Goal: Information Seeking & Learning: Compare options

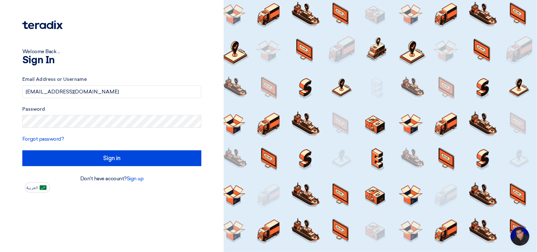
type input "Sign in"
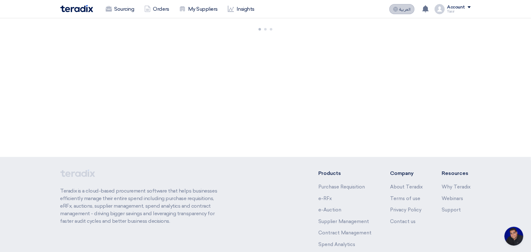
click at [402, 11] on span "العربية" at bounding box center [405, 9] width 11 height 4
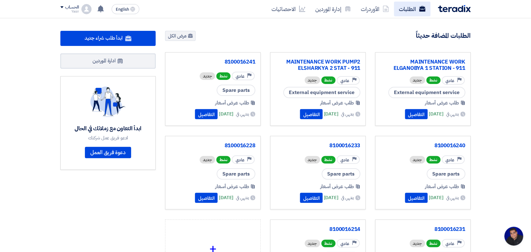
click at [411, 12] on link "الطلبات" at bounding box center [412, 9] width 37 height 15
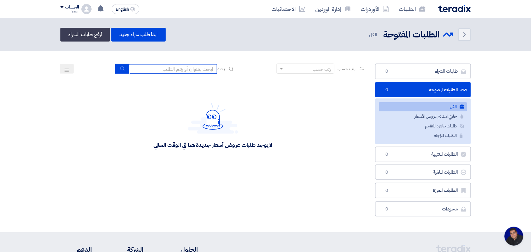
click at [172, 66] on input at bounding box center [173, 68] width 88 height 9
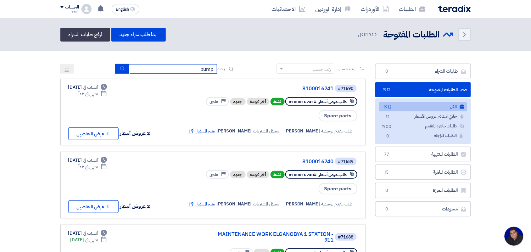
type input "pump"
click at [118, 69] on button "submit" at bounding box center [122, 69] width 14 height 10
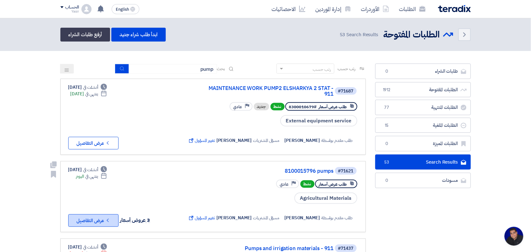
click at [93, 216] on button "Check details عرض التفاصيل" at bounding box center [93, 220] width 50 height 13
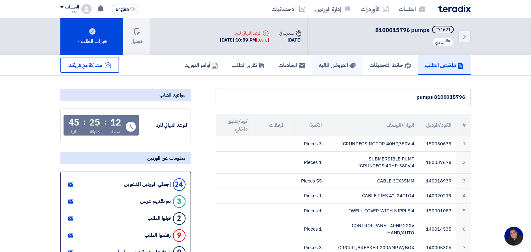
click at [335, 64] on h5 "العروض الماليه" at bounding box center [337, 64] width 37 height 7
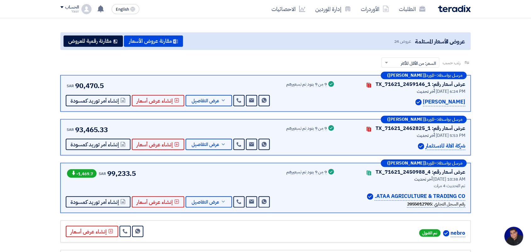
scroll to position [39, 0]
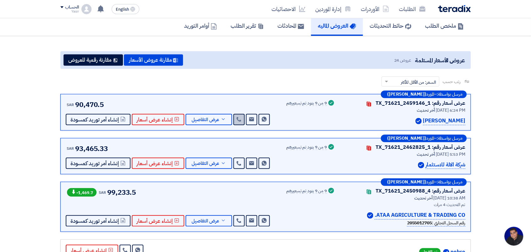
click at [237, 117] on icon at bounding box center [239, 119] width 5 height 5
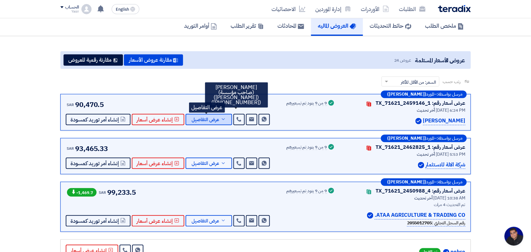
click at [206, 117] on span "عرض التفاصيل" at bounding box center [206, 119] width 28 height 5
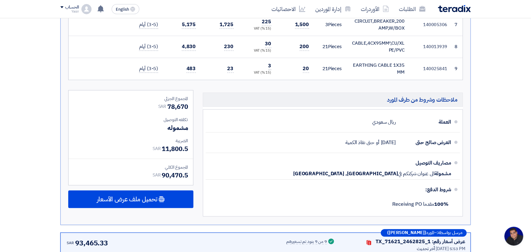
scroll to position [512, 0]
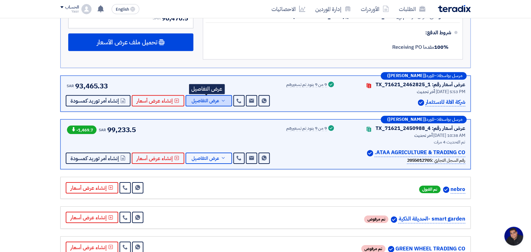
click at [201, 103] on span "عرض التفاصيل" at bounding box center [206, 101] width 28 height 5
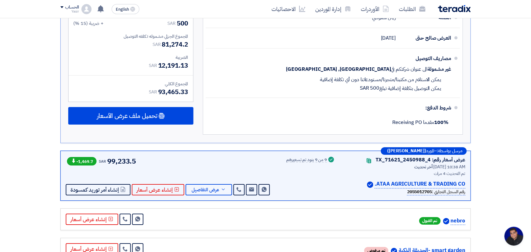
scroll to position [590, 0]
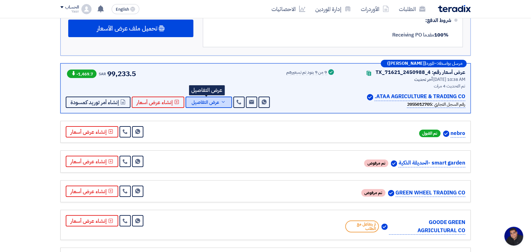
click at [208, 101] on span "عرض التفاصيل" at bounding box center [206, 102] width 28 height 5
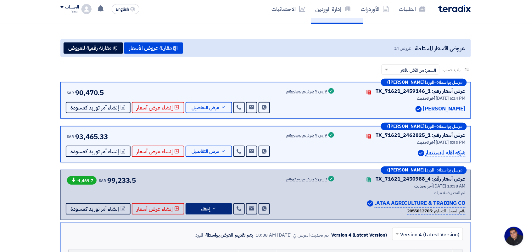
scroll to position [39, 0]
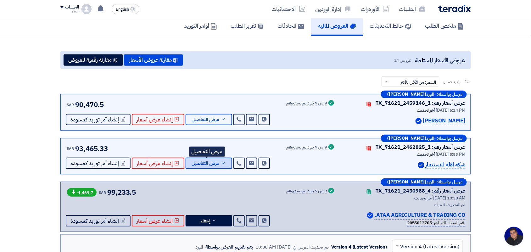
click at [211, 165] on span "عرض التفاصيل" at bounding box center [206, 163] width 28 height 5
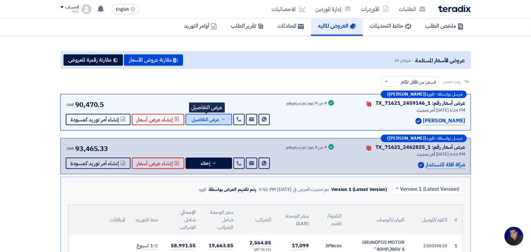
click at [210, 122] on span "عرض التفاصيل" at bounding box center [206, 119] width 28 height 5
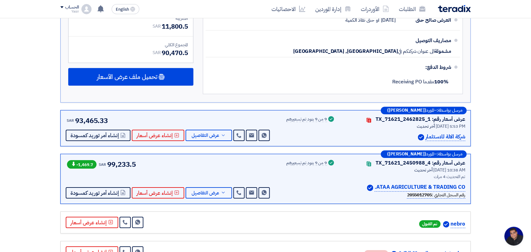
scroll to position [472, 0]
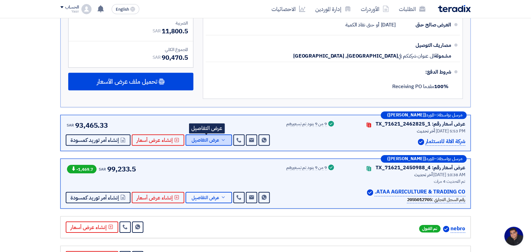
click at [210, 141] on span "عرض التفاصيل" at bounding box center [206, 140] width 28 height 5
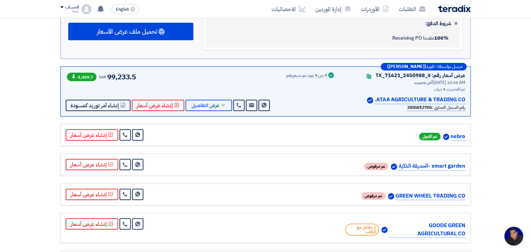
scroll to position [590, 0]
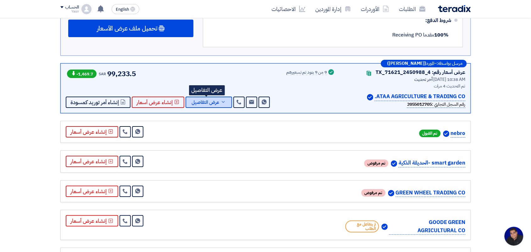
click at [204, 105] on span "عرض التفاصيل" at bounding box center [206, 102] width 28 height 5
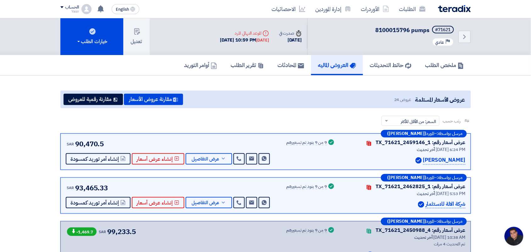
scroll to position [79, 0]
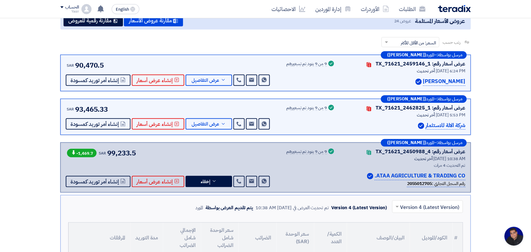
drag, startPoint x: 205, startPoint y: 110, endPoint x: 46, endPoint y: 89, distance: 160.1
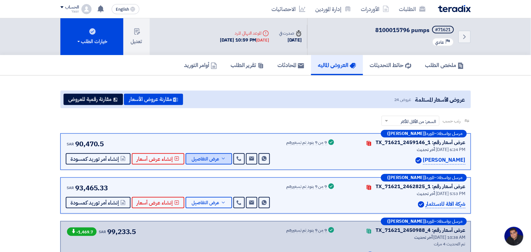
click at [199, 157] on span "عرض التفاصيل" at bounding box center [206, 159] width 28 height 5
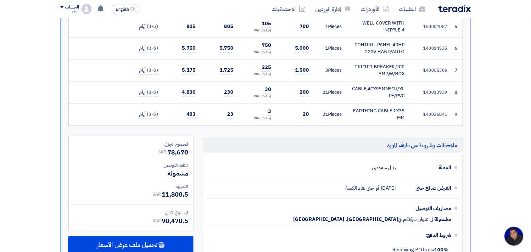
scroll to position [315, 0]
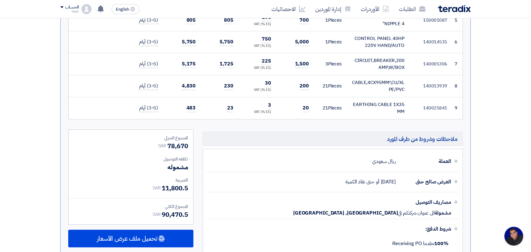
click at [178, 215] on span "90,470.5" at bounding box center [175, 214] width 26 height 9
click at [157, 216] on span "SAR" at bounding box center [157, 215] width 8 height 7
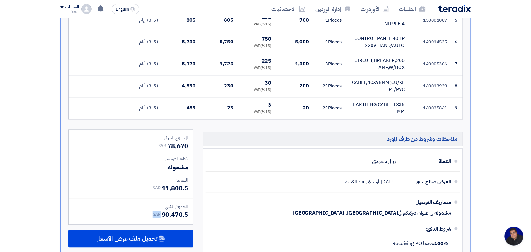
click at [157, 216] on span "SAR" at bounding box center [157, 215] width 8 height 7
click at [172, 215] on span "90,470.5" at bounding box center [175, 214] width 26 height 9
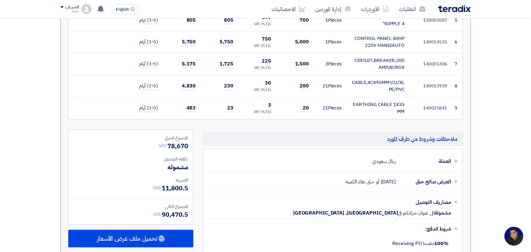
click at [172, 215] on span "90,470.5" at bounding box center [175, 214] width 26 height 9
click at [168, 188] on span "11,800.5" at bounding box center [175, 188] width 26 height 9
click at [168, 189] on span "11,800.5" at bounding box center [175, 188] width 26 height 9
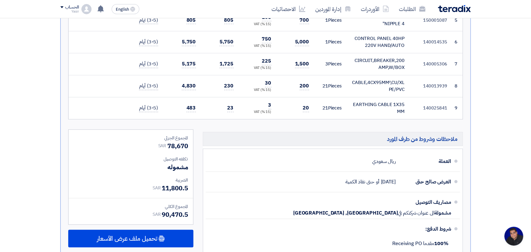
click at [168, 216] on span "90,470.5" at bounding box center [175, 214] width 26 height 9
click at [124, 181] on div "الضريبة" at bounding box center [131, 180] width 115 height 7
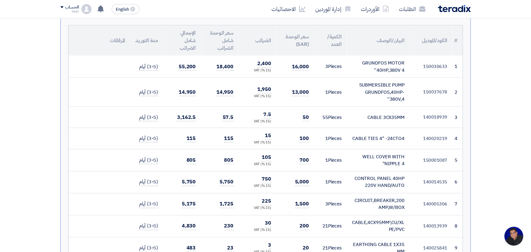
scroll to position [157, 0]
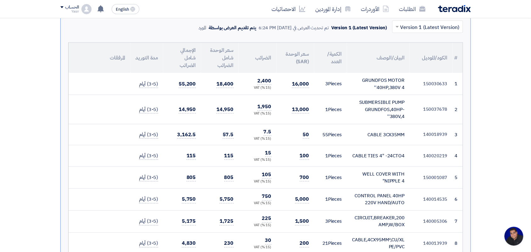
click at [325, 110] on td "1 Pieces" at bounding box center [330, 109] width 33 height 29
click at [298, 110] on span "13,000" at bounding box center [300, 110] width 17 height 8
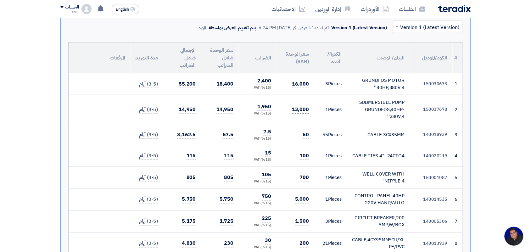
click at [298, 110] on span "13,000" at bounding box center [300, 110] width 17 height 8
click at [297, 116] on td "13,000" at bounding box center [296, 109] width 38 height 29
click at [296, 81] on span "16,000" at bounding box center [300, 84] width 17 height 8
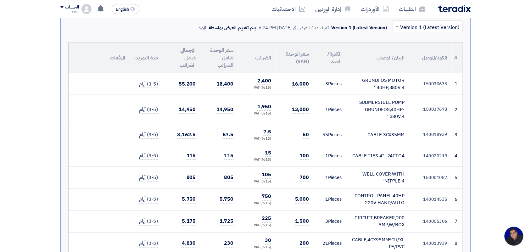
click at [296, 99] on td "13,000" at bounding box center [296, 109] width 38 height 29
click at [299, 131] on td "50" at bounding box center [296, 134] width 38 height 21
click at [308, 134] on span "50" at bounding box center [306, 135] width 6 height 8
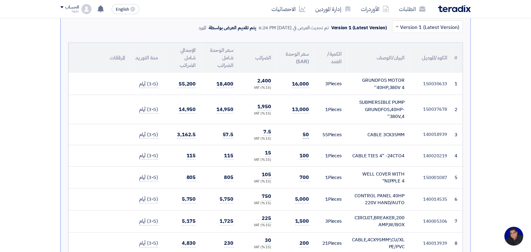
click at [308, 134] on span "50" at bounding box center [306, 135] width 6 height 8
click at [292, 135] on td "50" at bounding box center [296, 134] width 38 height 21
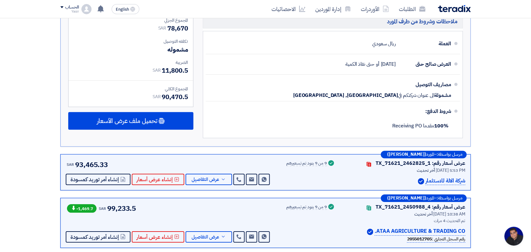
scroll to position [472, 0]
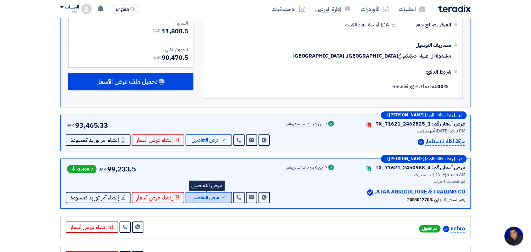
click at [221, 196] on icon at bounding box center [223, 197] width 5 height 5
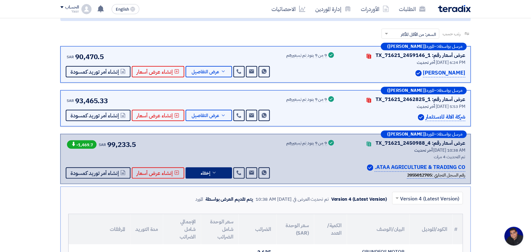
scroll to position [79, 0]
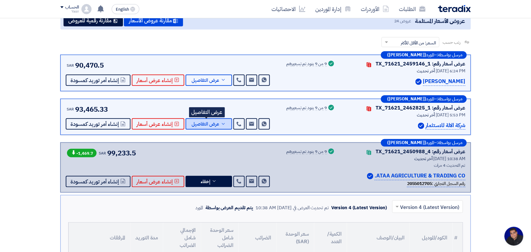
click at [212, 128] on button "عرض التفاصيل" at bounding box center [209, 123] width 47 height 11
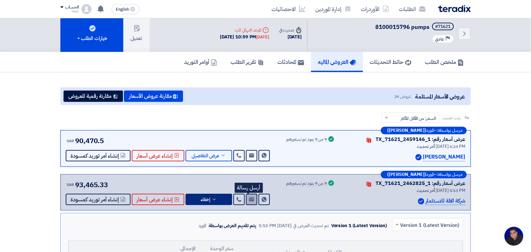
scroll to position [0, 0]
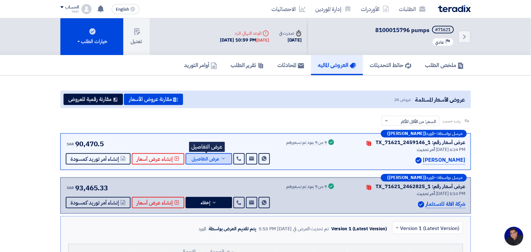
click at [204, 157] on span "عرض التفاصيل" at bounding box center [206, 159] width 28 height 5
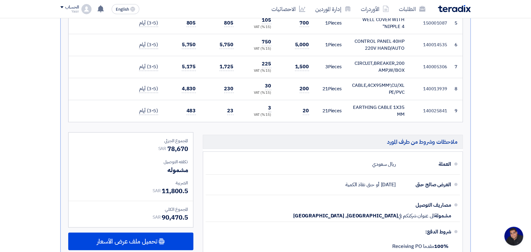
scroll to position [315, 0]
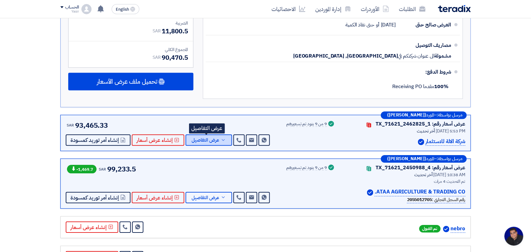
click at [199, 142] on span "عرض التفاصيل" at bounding box center [206, 140] width 28 height 5
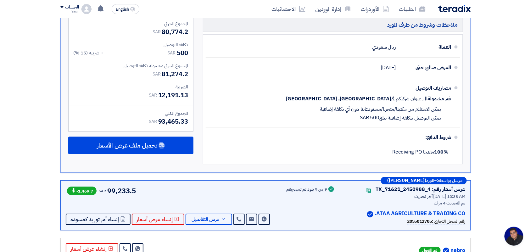
scroll to position [551, 0]
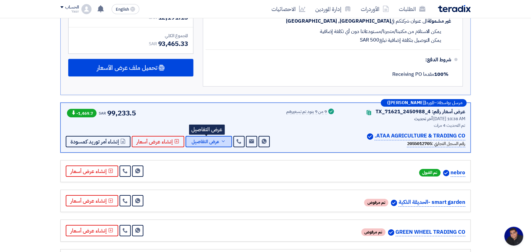
click at [202, 147] on button "عرض التفاصيل" at bounding box center [209, 141] width 47 height 11
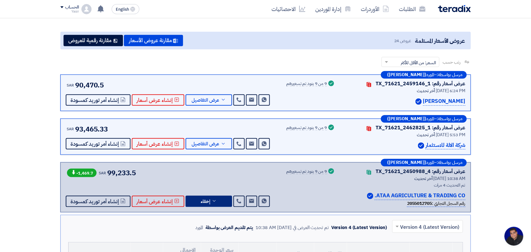
scroll to position [39, 0]
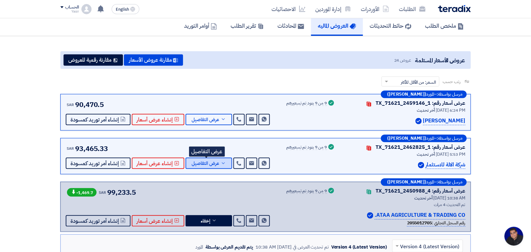
click at [215, 163] on span "عرض التفاصيل" at bounding box center [206, 163] width 28 height 5
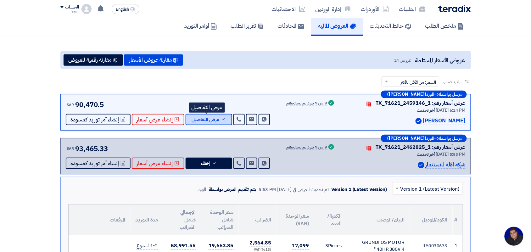
click at [213, 120] on span "عرض التفاصيل" at bounding box center [206, 119] width 28 height 5
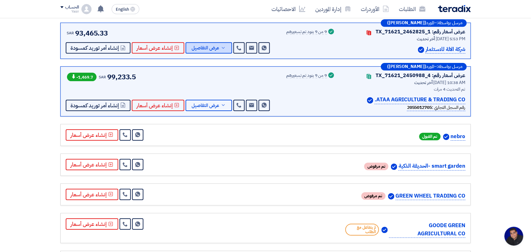
scroll to position [551, 0]
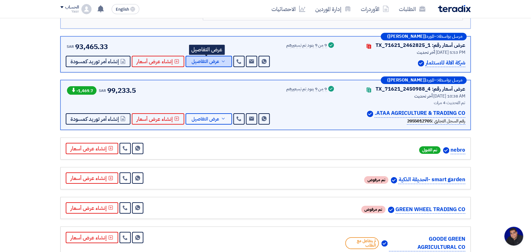
click at [206, 60] on span "عرض التفاصيل" at bounding box center [206, 61] width 28 height 5
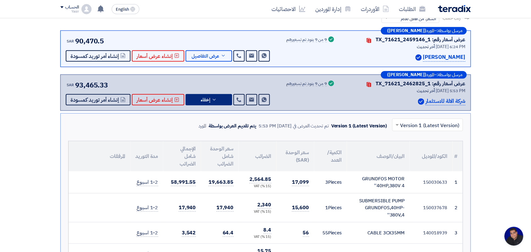
scroll to position [79, 0]
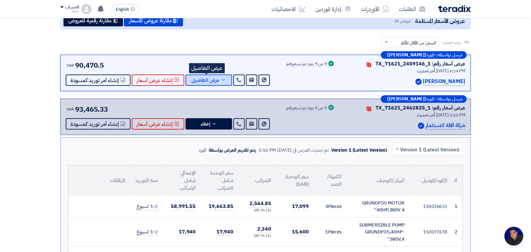
click at [209, 79] on span "عرض التفاصيل" at bounding box center [206, 80] width 28 height 5
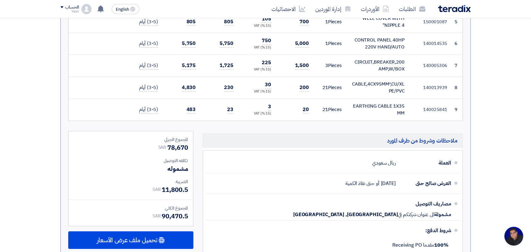
scroll to position [315, 0]
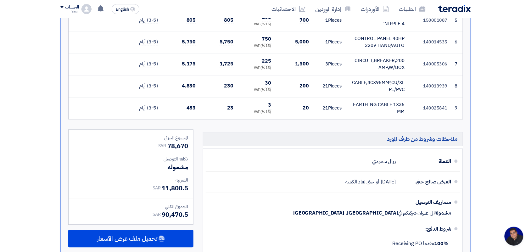
click at [307, 108] on span "20" at bounding box center [306, 109] width 6 height 8
click at [311, 109] on td "20" at bounding box center [296, 108] width 38 height 22
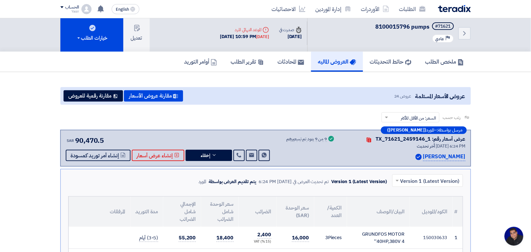
scroll to position [0, 0]
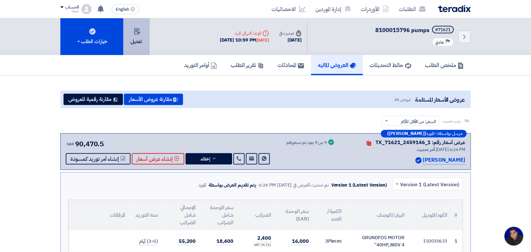
click at [139, 32] on use at bounding box center [137, 31] width 6 height 6
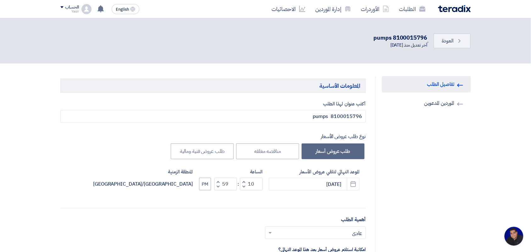
click at [244, 183] on button "Decrement hours" at bounding box center [244, 187] width 8 height 8
click at [242, 186] on button "Decrement hours" at bounding box center [244, 187] width 8 height 8
click at [243, 181] on button "Increment hours" at bounding box center [244, 182] width 8 height 8
click at [243, 180] on button "Increment hours" at bounding box center [244, 182] width 8 height 8
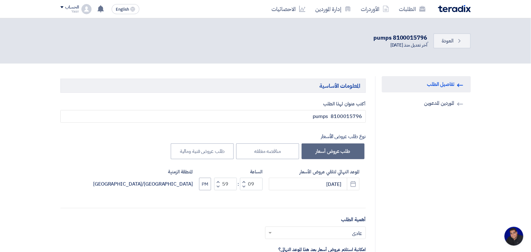
click at [243, 180] on button "Increment hours" at bounding box center [244, 182] width 8 height 8
type input "11"
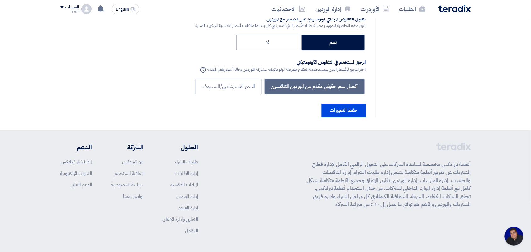
scroll to position [1327, 0]
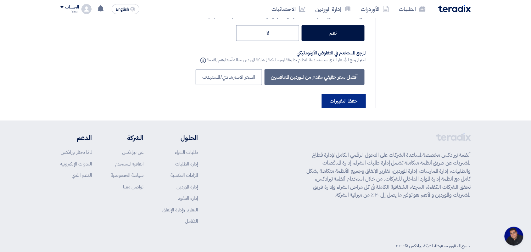
click at [339, 94] on button "حفظ التغييرات" at bounding box center [344, 101] width 44 height 14
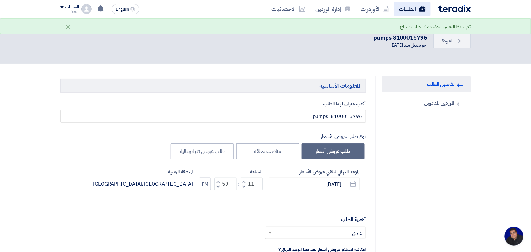
click at [405, 9] on link "الطلبات" at bounding box center [412, 9] width 37 height 15
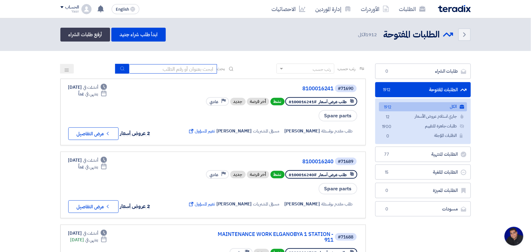
click at [177, 70] on input at bounding box center [173, 68] width 88 height 9
type input "pump"
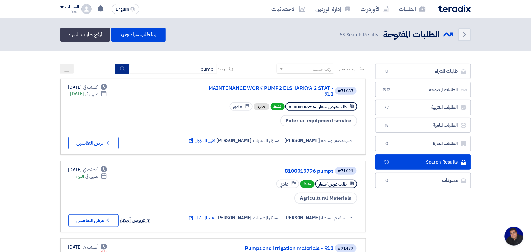
click at [123, 66] on icon "submit" at bounding box center [122, 68] width 5 height 5
click at [96, 219] on button "Check details عرض التفاصيل" at bounding box center [93, 220] width 50 height 13
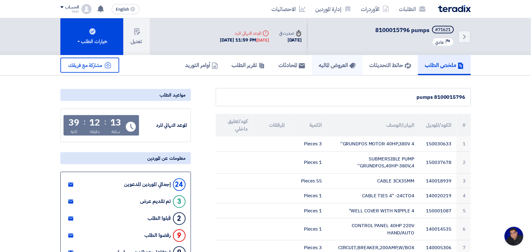
click at [334, 62] on h5 "العروض الماليه" at bounding box center [337, 64] width 37 height 7
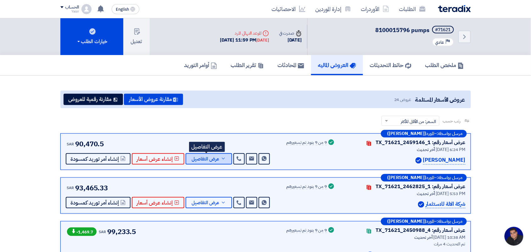
click at [208, 159] on span "عرض التفاصيل" at bounding box center [206, 159] width 28 height 5
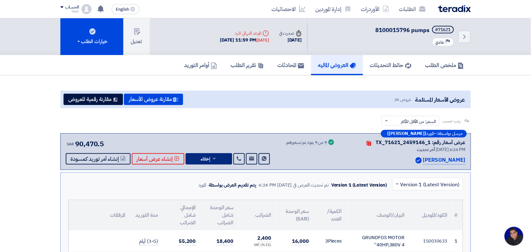
click at [404, 182] on input "text" at bounding box center [431, 184] width 58 height 10
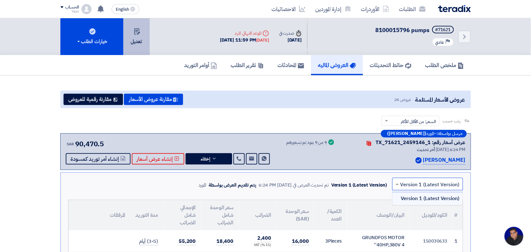
click at [140, 37] on button "تعديل" at bounding box center [136, 36] width 26 height 37
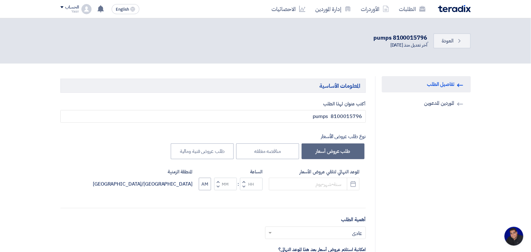
type input "10/6/2025"
type input "11"
type input "59"
click at [353, 188] on button "Pick a date" at bounding box center [353, 184] width 13 height 13
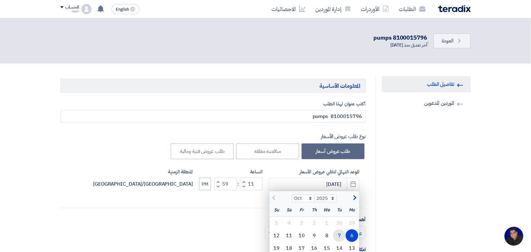
click at [338, 240] on div "7" at bounding box center [339, 235] width 13 height 13
type input "10/7/2025"
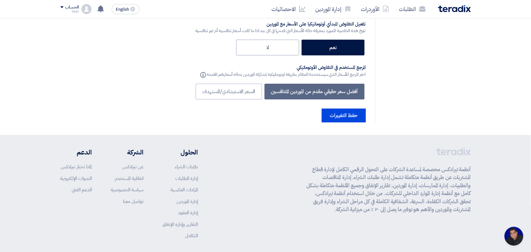
scroll to position [1327, 0]
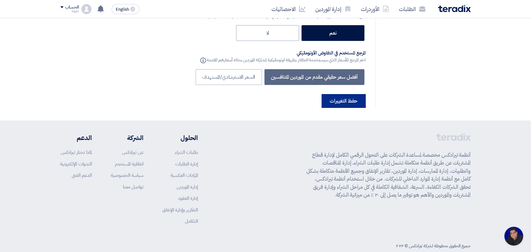
click at [330, 94] on button "حفظ التغييرات" at bounding box center [344, 101] width 44 height 14
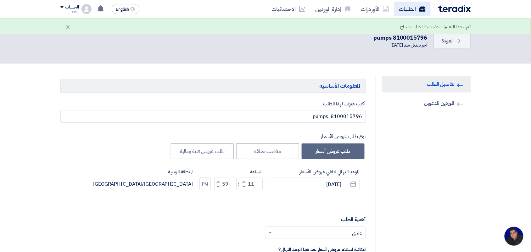
click at [411, 11] on link "الطلبات" at bounding box center [412, 9] width 37 height 15
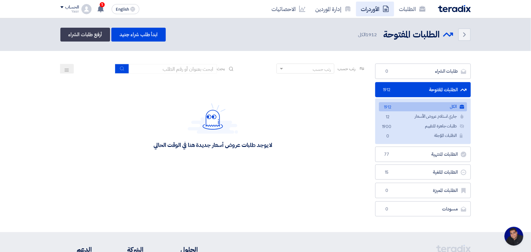
click at [375, 11] on link "الأوردرات" at bounding box center [375, 9] width 38 height 15
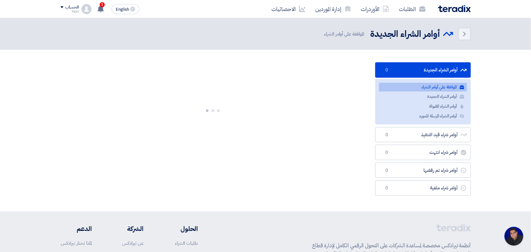
click at [424, 17] on div "الطلبات الأوردرات إدارة الموردين الاحصائيات English EN 1 لقد استلمت عرض سعر بقي…" at bounding box center [266, 9] width 420 height 18
click at [416, 16] on link "الطلبات" at bounding box center [412, 9] width 37 height 15
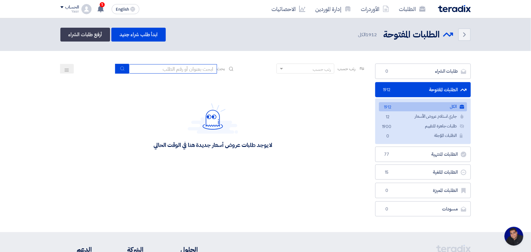
click at [159, 69] on input at bounding box center [173, 68] width 88 height 9
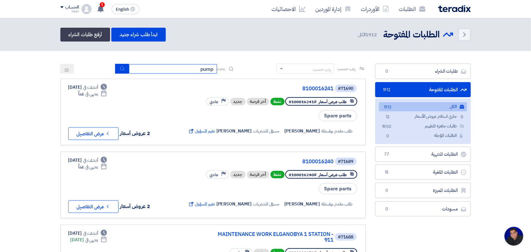
type input "pump"
click at [122, 68] on icon "submit" at bounding box center [122, 68] width 5 height 5
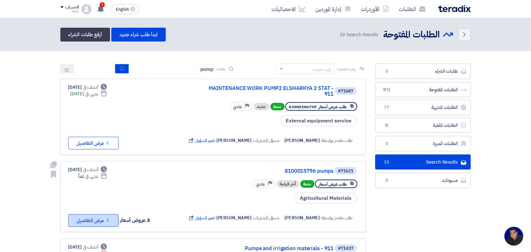
click at [100, 219] on button "Check details عرض التفاصيل" at bounding box center [93, 220] width 50 height 13
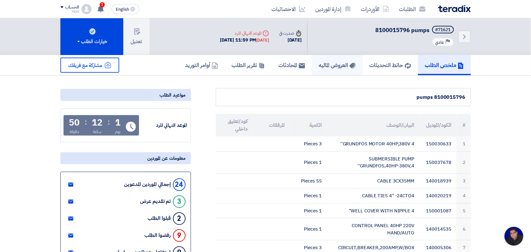
click at [344, 72] on link "العروض الماليه" at bounding box center [337, 65] width 51 height 20
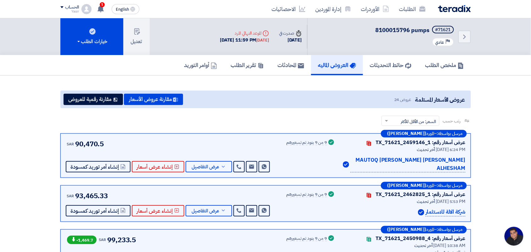
click at [206, 164] on div "مرسل بواسطة: – المورد ([PERSON_NAME]) عرض أسعار رقم: TX_71621_2459146_1 Contact…" at bounding box center [265, 155] width 411 height 44
click at [204, 165] on span "عرض التفاصيل" at bounding box center [206, 167] width 28 height 5
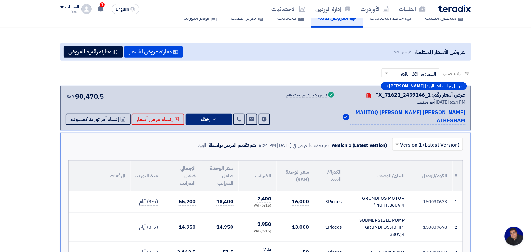
scroll to position [79, 0]
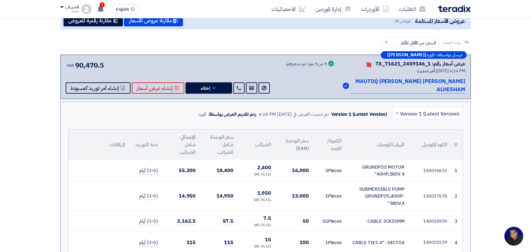
click at [417, 109] on input "text" at bounding box center [431, 114] width 58 height 10
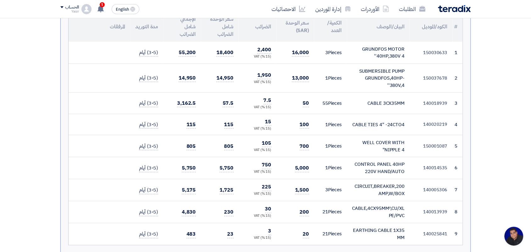
scroll to position [0, 0]
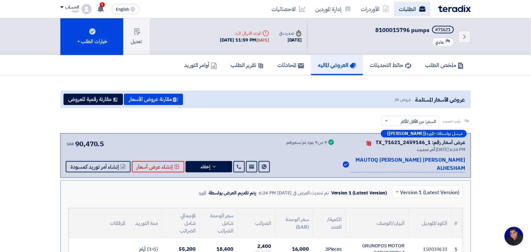
click at [407, 7] on link "الطلبات" at bounding box center [412, 9] width 37 height 15
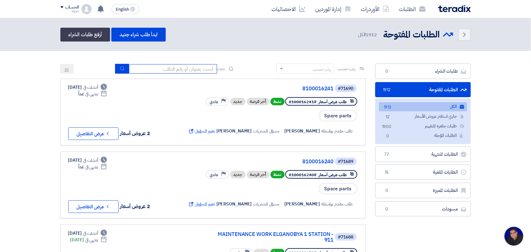
click at [190, 69] on input at bounding box center [173, 68] width 88 height 9
paste input "8100015796"
type input "8100015796"
click at [117, 66] on button "submit" at bounding box center [122, 69] width 14 height 10
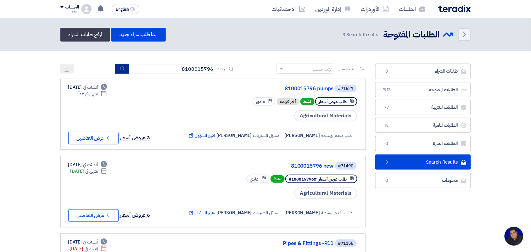
click at [120, 69] on use "submit" at bounding box center [122, 68] width 4 height 4
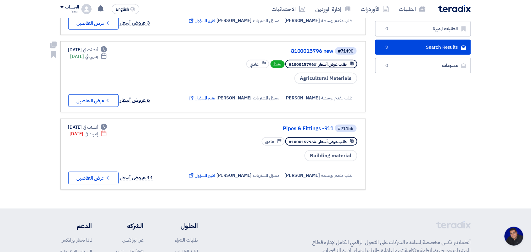
scroll to position [118, 0]
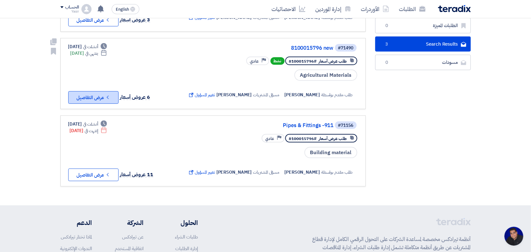
click at [95, 96] on button "Check details عرض التفاصيل" at bounding box center [93, 97] width 50 height 13
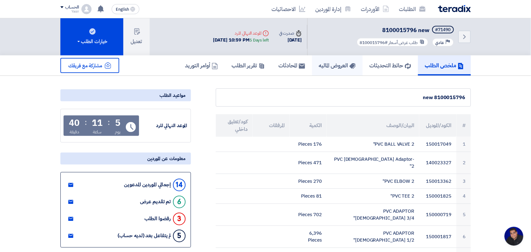
click at [333, 55] on link "العروض الماليه" at bounding box center [337, 65] width 51 height 20
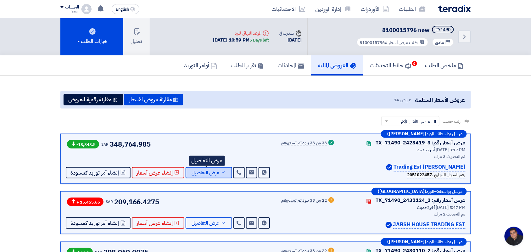
click at [195, 172] on span "عرض التفاصيل" at bounding box center [206, 173] width 28 height 5
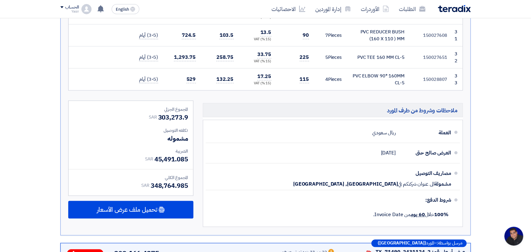
scroll to position [984, 0]
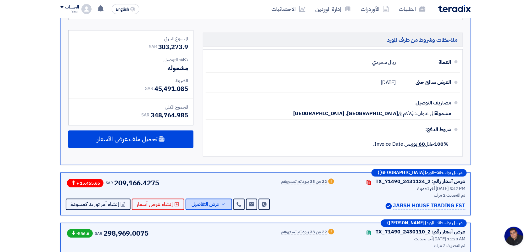
click at [201, 202] on span "عرض التفاصيل" at bounding box center [206, 204] width 28 height 5
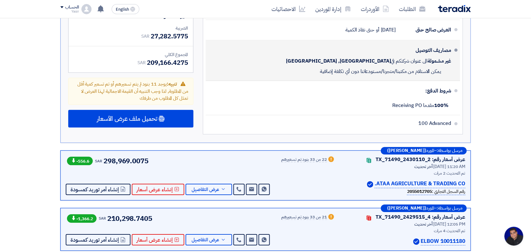
scroll to position [1180, 0]
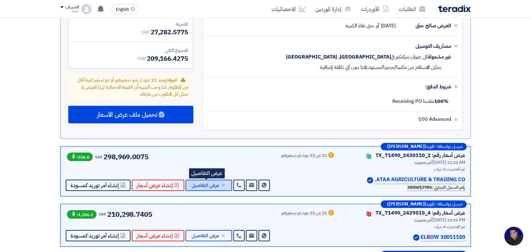
click at [221, 183] on icon at bounding box center [223, 185] width 5 height 5
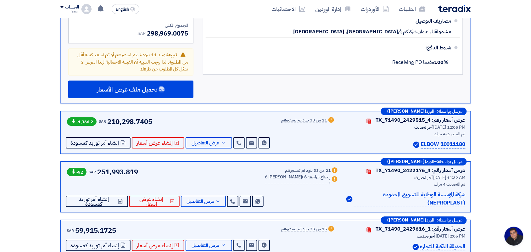
scroll to position [1298, 0]
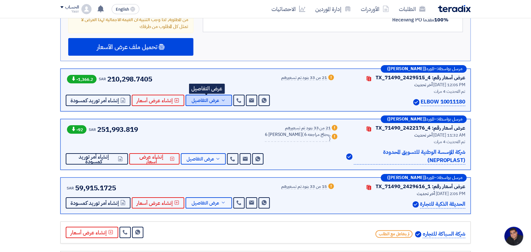
click at [209, 95] on button "عرض التفاصيل" at bounding box center [209, 100] width 47 height 11
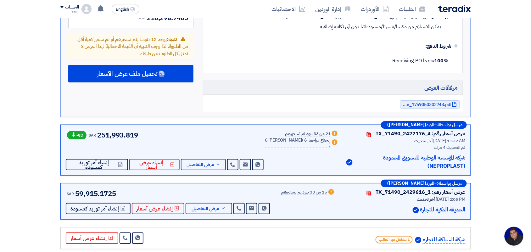
scroll to position [1338, 0]
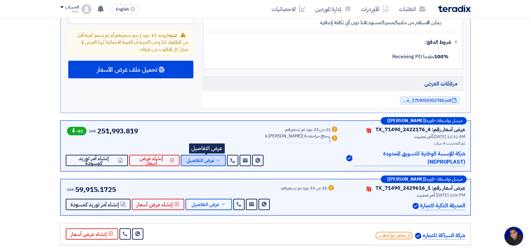
click at [211, 158] on span "عرض التفاصيل" at bounding box center [201, 160] width 28 height 5
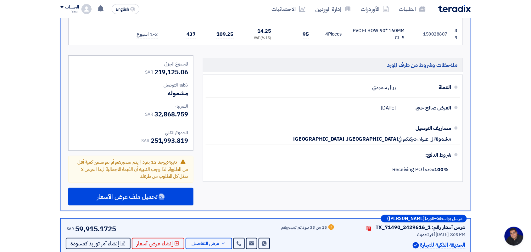
scroll to position [1456, 0]
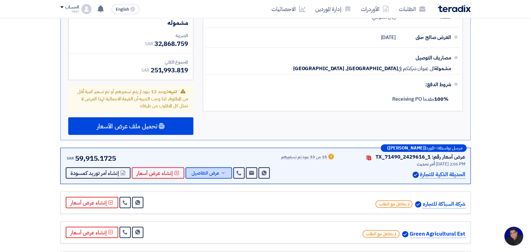
click at [214, 171] on span "عرض التفاصيل" at bounding box center [206, 173] width 28 height 5
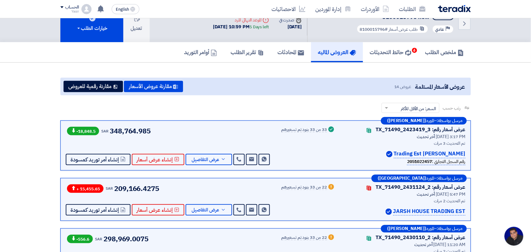
scroll to position [0, 0]
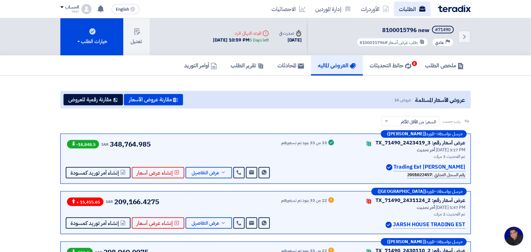
click at [413, 12] on link "الطلبات" at bounding box center [412, 9] width 37 height 15
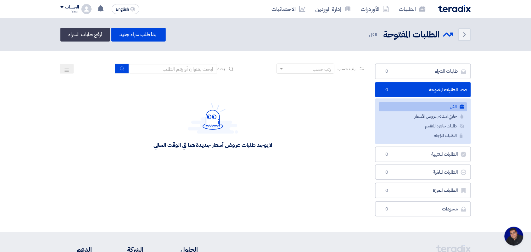
click at [189, 73] on div "رتب حسب رتب حسب بحث" at bounding box center [213, 71] width 306 height 15
click at [188, 70] on input at bounding box center [173, 68] width 88 height 9
paste input "8100015796"
type input "8100015796"
click at [125, 69] on button "submit" at bounding box center [122, 69] width 14 height 10
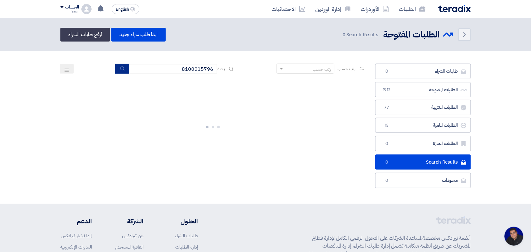
click at [125, 68] on button "submit" at bounding box center [122, 69] width 14 height 10
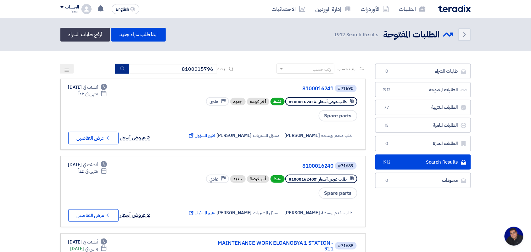
click at [120, 69] on icon "submit" at bounding box center [122, 68] width 5 height 5
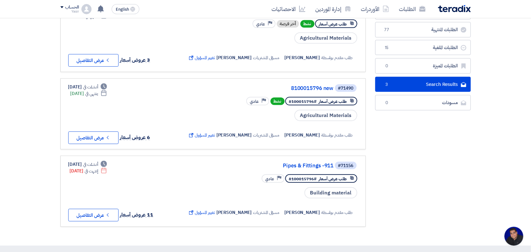
scroll to position [79, 0]
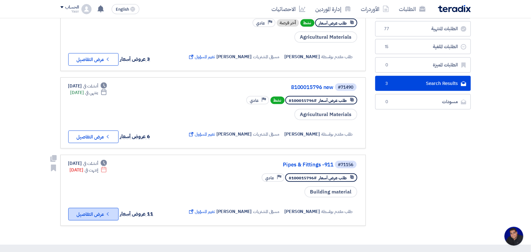
click at [96, 208] on button "Check details عرض التفاصيل" at bounding box center [93, 214] width 50 height 13
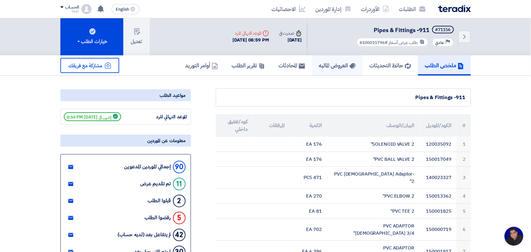
click at [322, 62] on h5 "العروض الماليه" at bounding box center [337, 65] width 37 height 7
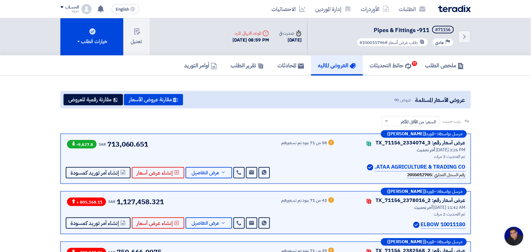
scroll to position [39, 0]
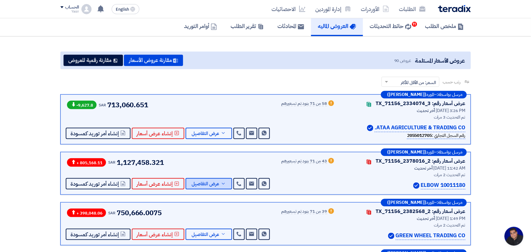
click at [216, 182] on span "عرض التفاصيل" at bounding box center [206, 184] width 28 height 5
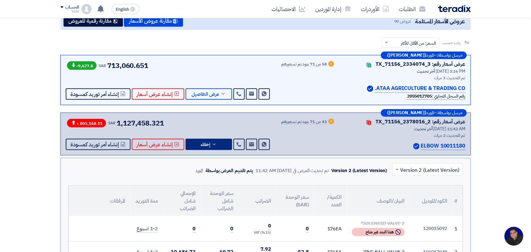
scroll to position [76, 0]
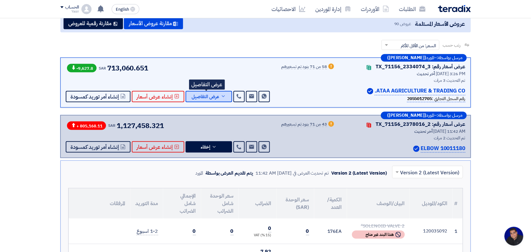
click at [221, 99] on icon at bounding box center [223, 96] width 5 height 5
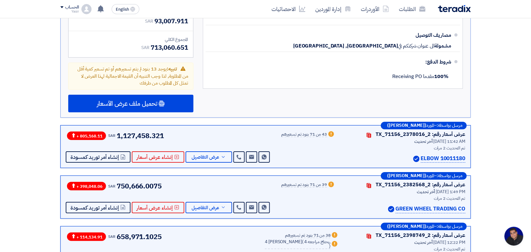
scroll to position [2046, 0]
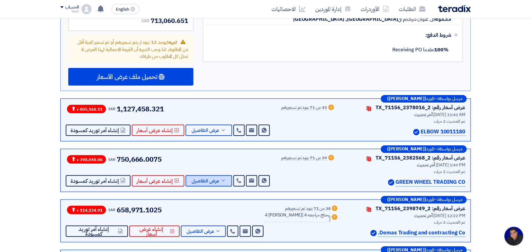
click at [202, 179] on span "عرض التفاصيل" at bounding box center [206, 181] width 28 height 5
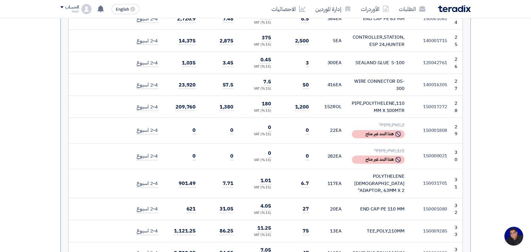
scroll to position [826, 0]
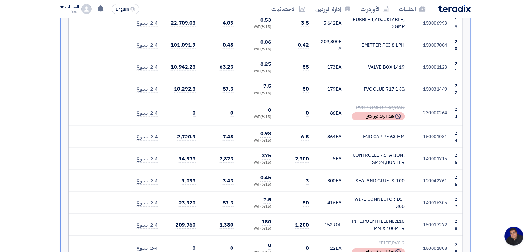
click at [360, 177] on div "SEALAND GLUE S-100" at bounding box center [378, 180] width 53 height 7
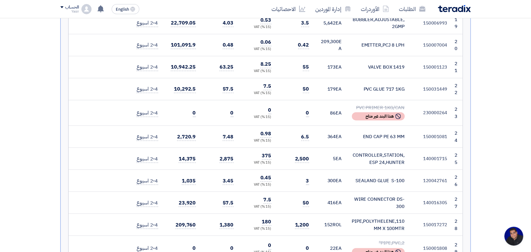
click at [358, 170] on tr "26 120042761 SEALAND GLUE S-100" at bounding box center [266, 181] width 394 height 22
click at [372, 177] on div "SEALAND GLUE S-100" at bounding box center [378, 180] width 53 height 7
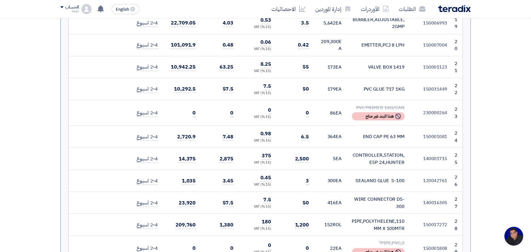
click at [372, 177] on div "SEALAND GLUE S-100" at bounding box center [378, 180] width 53 height 7
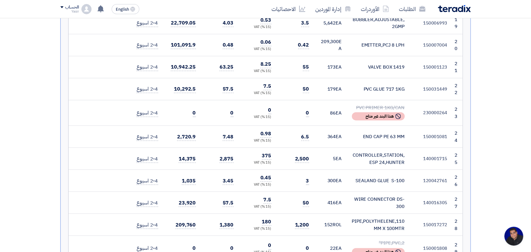
click at [372, 177] on div "SEALAND GLUE S-100" at bounding box center [378, 180] width 53 height 7
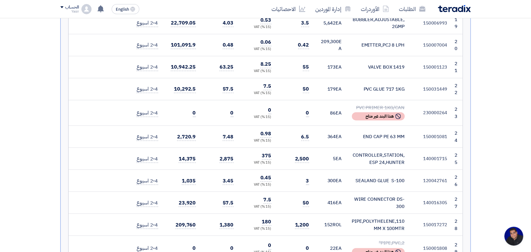
click at [372, 177] on div "SEALAND GLUE S-100" at bounding box center [378, 180] width 53 height 7
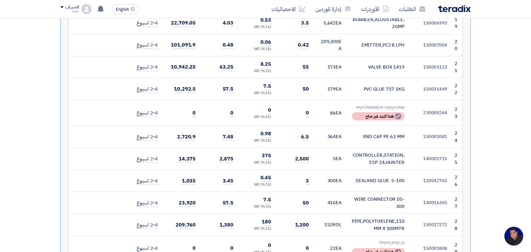
click at [372, 177] on div "SEALAND GLUE S-100" at bounding box center [378, 180] width 53 height 7
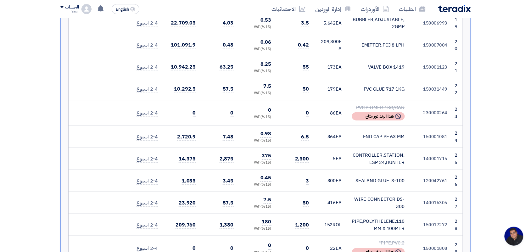
click at [372, 177] on div "SEALAND GLUE S-100" at bounding box center [378, 180] width 53 height 7
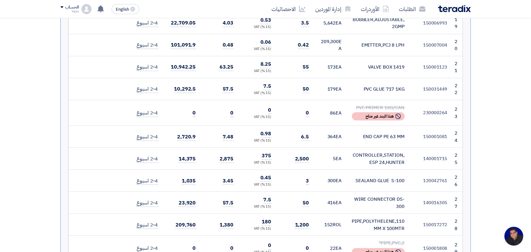
click at [393, 177] on div "SEALAND GLUE S-100" at bounding box center [378, 180] width 53 height 7
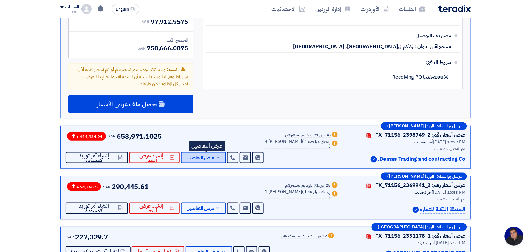
click at [199, 155] on span "عرض التفاصيل" at bounding box center [201, 157] width 28 height 5
click at [0, 0] on div "ملاحظات وشروط من طرف المورد [GEOGRAPHIC_DATA] ريال سعودي [GEOGRAPHIC_DATA] حتى …" at bounding box center [0, 0] width 0 height 0
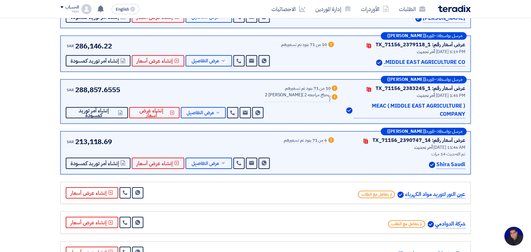
scroll to position [2558, 0]
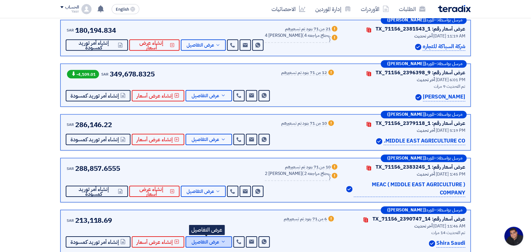
click at [201, 240] on span "عرض التفاصيل" at bounding box center [206, 242] width 28 height 5
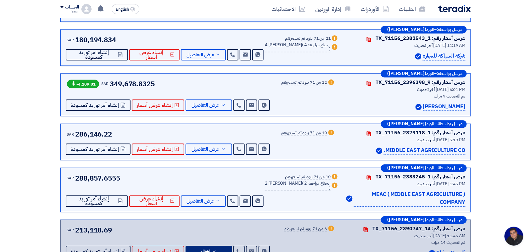
scroll to position [0, 0]
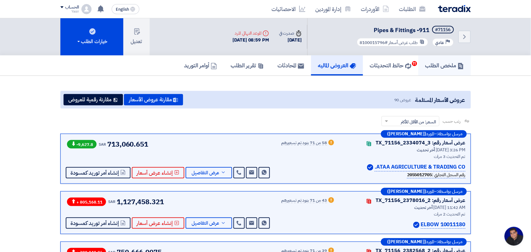
click at [440, 62] on h5 "ملخص الطلب" at bounding box center [445, 65] width 39 height 7
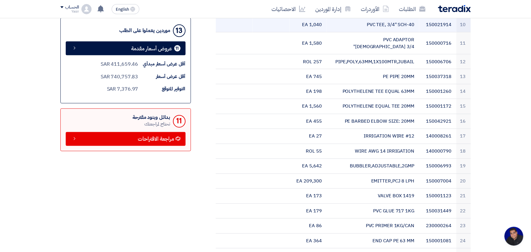
scroll to position [315, 0]
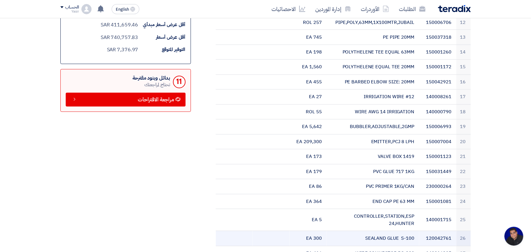
click at [382, 231] on td "SEALAND GLUE S-100" at bounding box center [373, 238] width 93 height 15
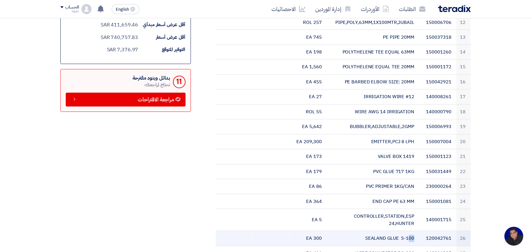
click at [382, 231] on td "SEALAND GLUE S-100" at bounding box center [373, 238] width 93 height 15
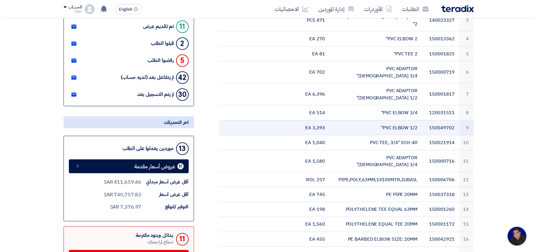
scroll to position [0, 0]
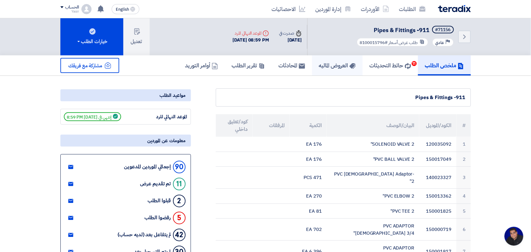
click at [338, 68] on h5 "العروض الماليه" at bounding box center [337, 65] width 37 height 7
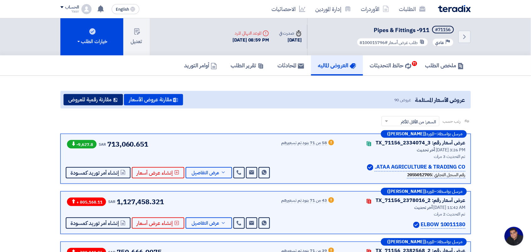
click at [106, 100] on button "مقارنة رقمية للعروض" at bounding box center [93, 99] width 59 height 11
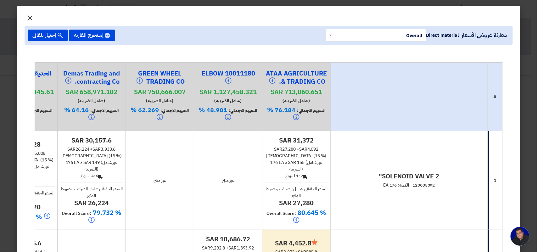
click at [34, 18] on span "×" at bounding box center [30, 17] width 8 height 19
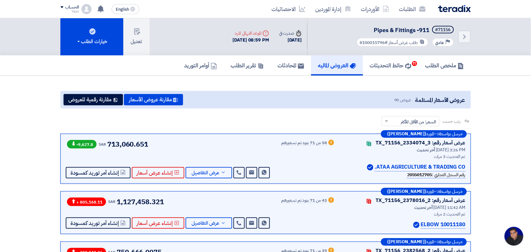
scroll to position [79, 0]
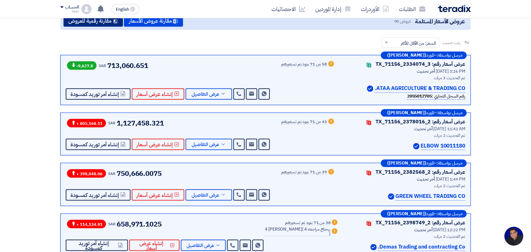
click at [104, 27] on button "مقارنة رقمية للعروض" at bounding box center [93, 20] width 59 height 11
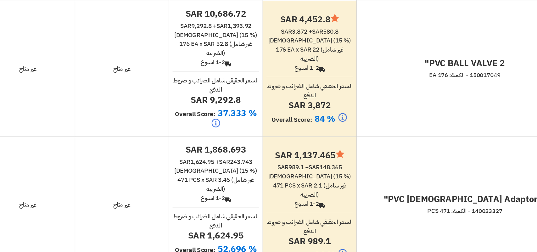
scroll to position [0, 0]
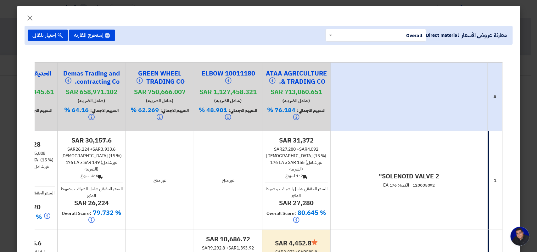
click at [89, 37] on button "إستخرج المقارنه" at bounding box center [92, 35] width 46 height 11
click at [32, 17] on span "×" at bounding box center [30, 17] width 8 height 19
